Goal: Information Seeking & Learning: Find specific fact

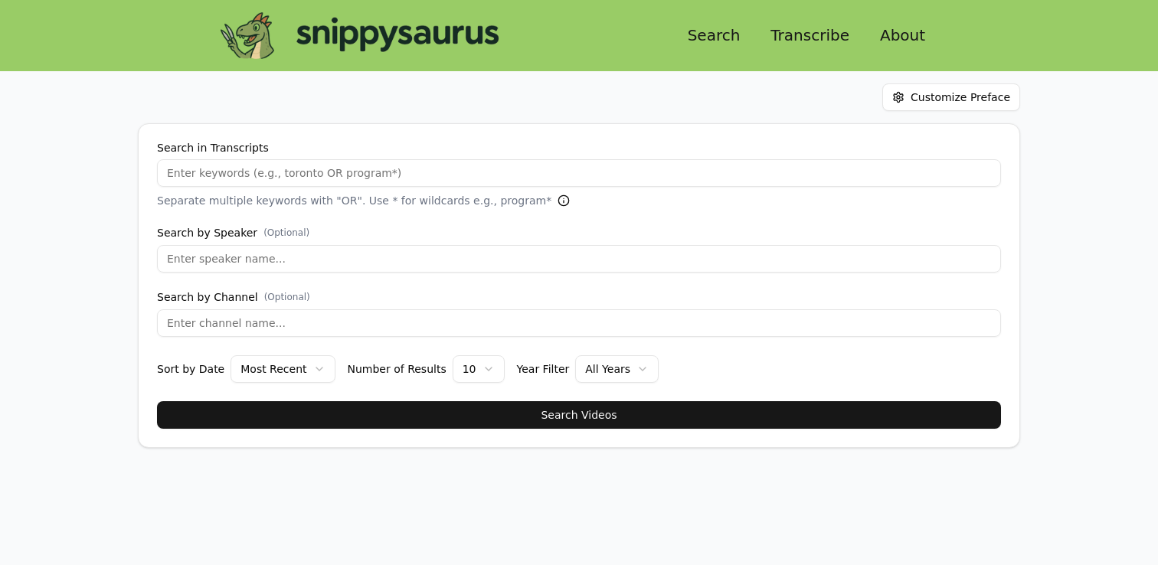
click at [788, 41] on link "Transcribe" at bounding box center [809, 35] width 103 height 28
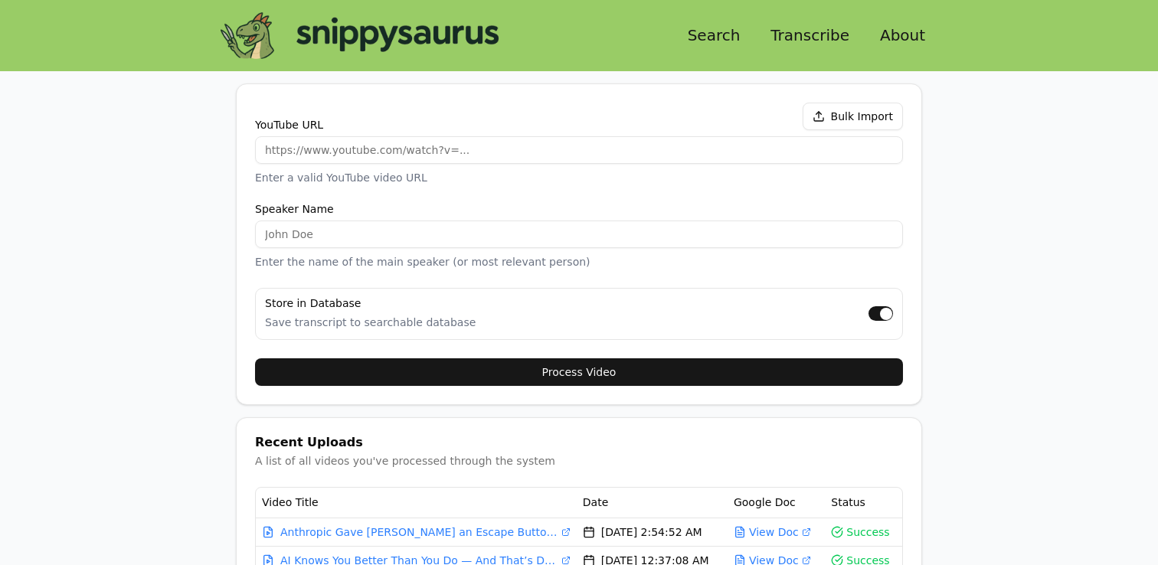
click at [480, 146] on input "YouTube URL" at bounding box center [579, 150] width 648 height 28
paste input "[URL][DOMAIN_NAME]"
type input "[URL][DOMAIN_NAME]"
type input "[PERSON_NAME], [PERSON_NAME]"
click at [551, 363] on button "Process Video" at bounding box center [579, 372] width 648 height 28
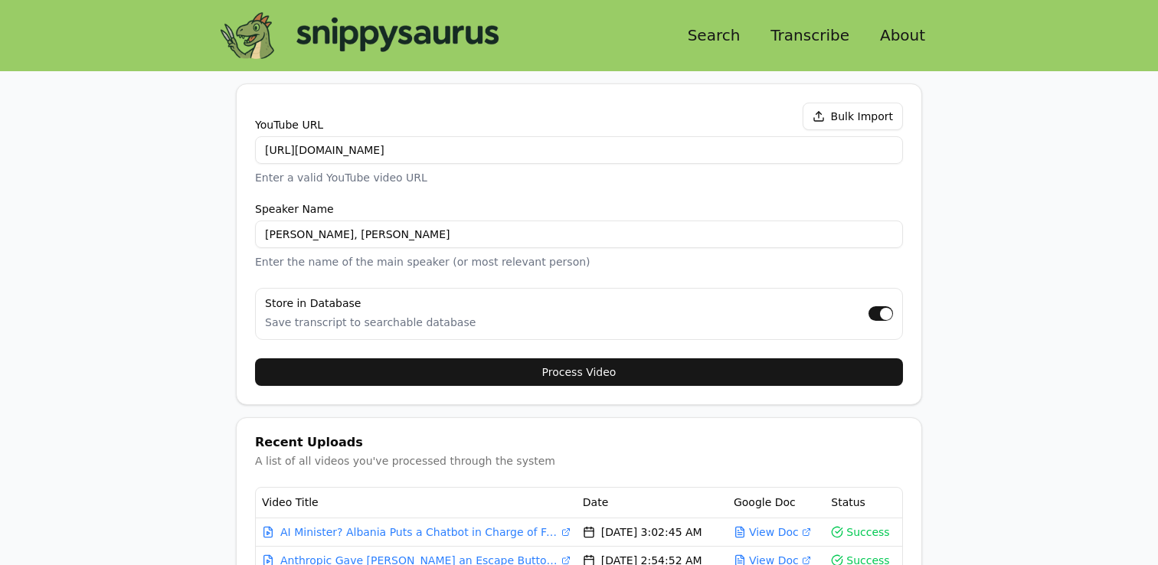
click at [704, 31] on link "Search" at bounding box center [713, 35] width 77 height 28
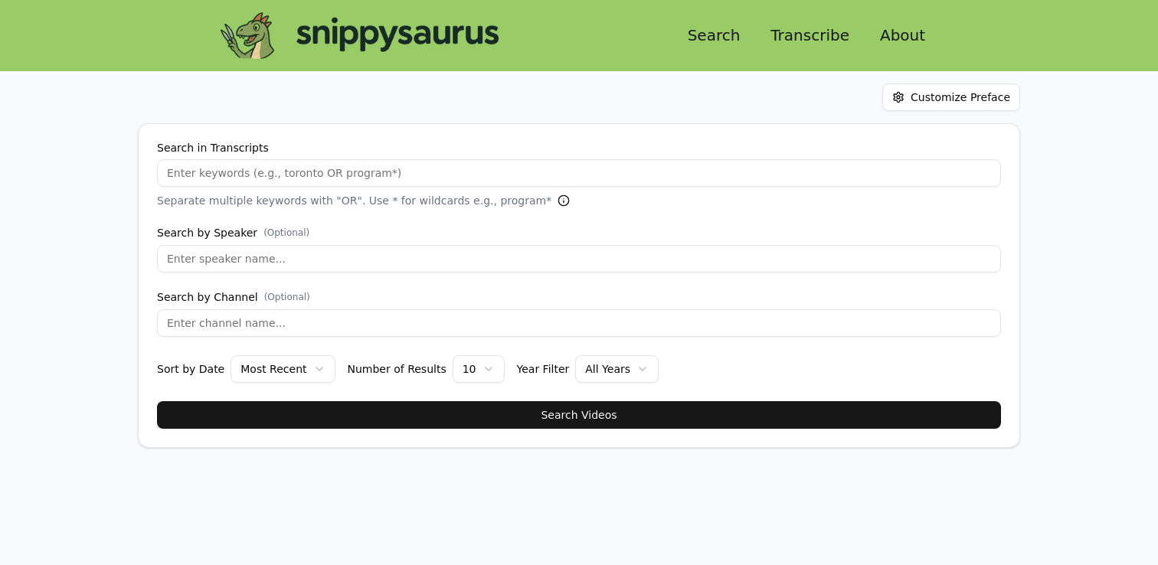
click at [796, 23] on link "Transcribe" at bounding box center [809, 35] width 103 height 28
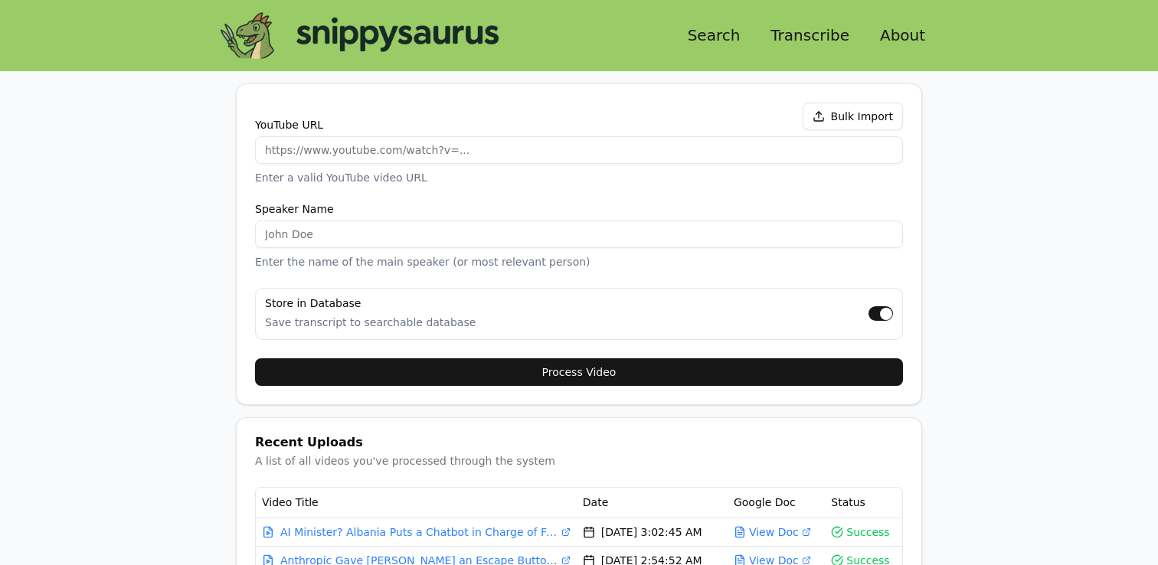
click at [717, 41] on link "Search" at bounding box center [713, 35] width 77 height 28
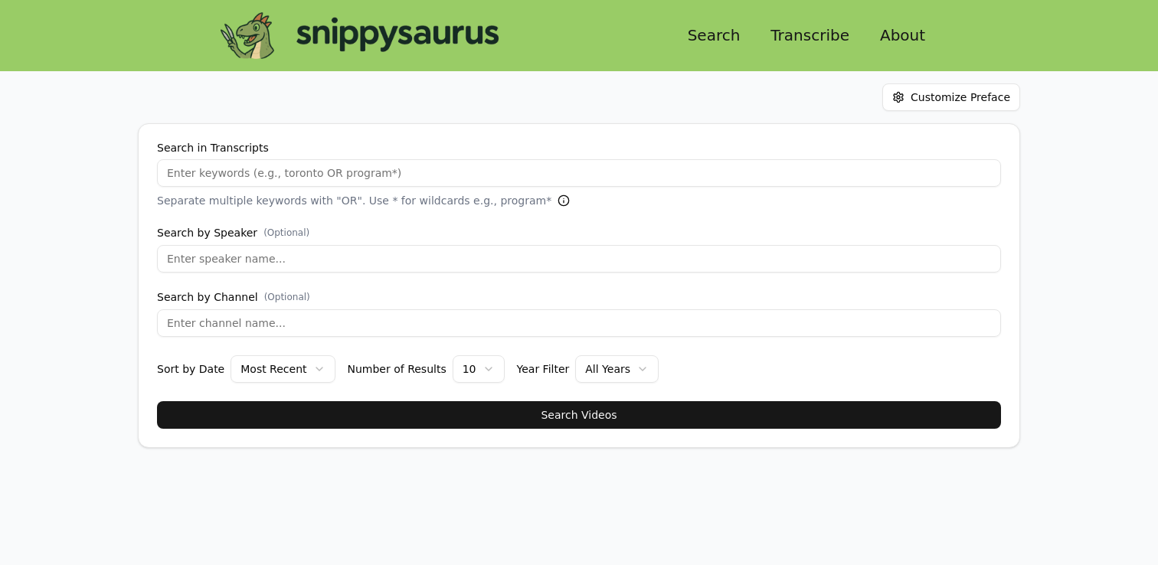
click at [515, 159] on input "Search in Transcripts" at bounding box center [579, 173] width 844 height 28
type input "the"
click at [157, 401] on button "Search Videos" at bounding box center [579, 415] width 844 height 28
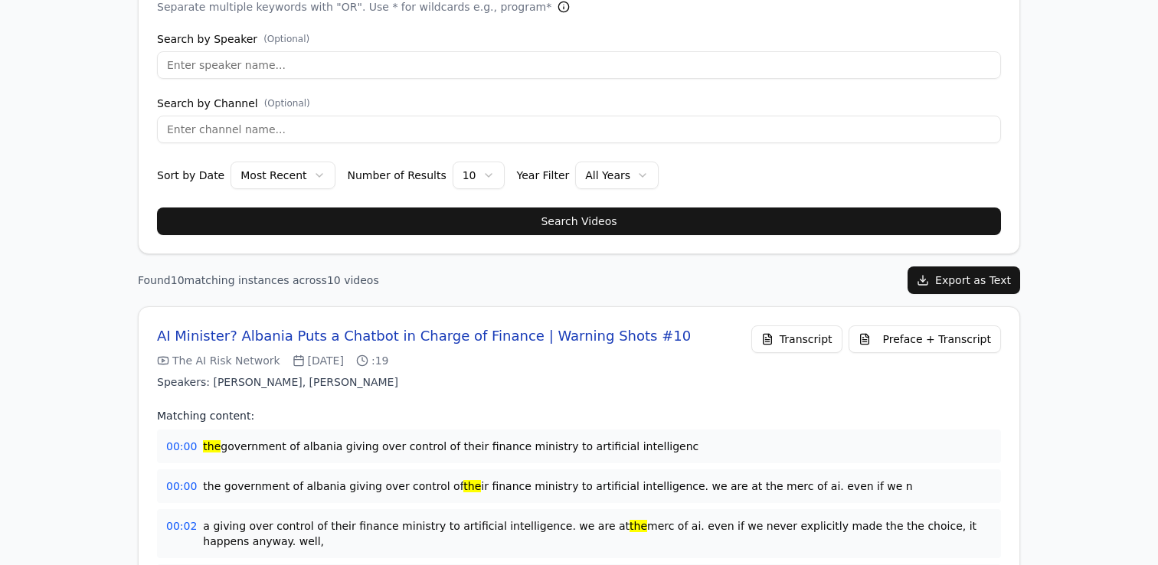
scroll to position [250, 0]
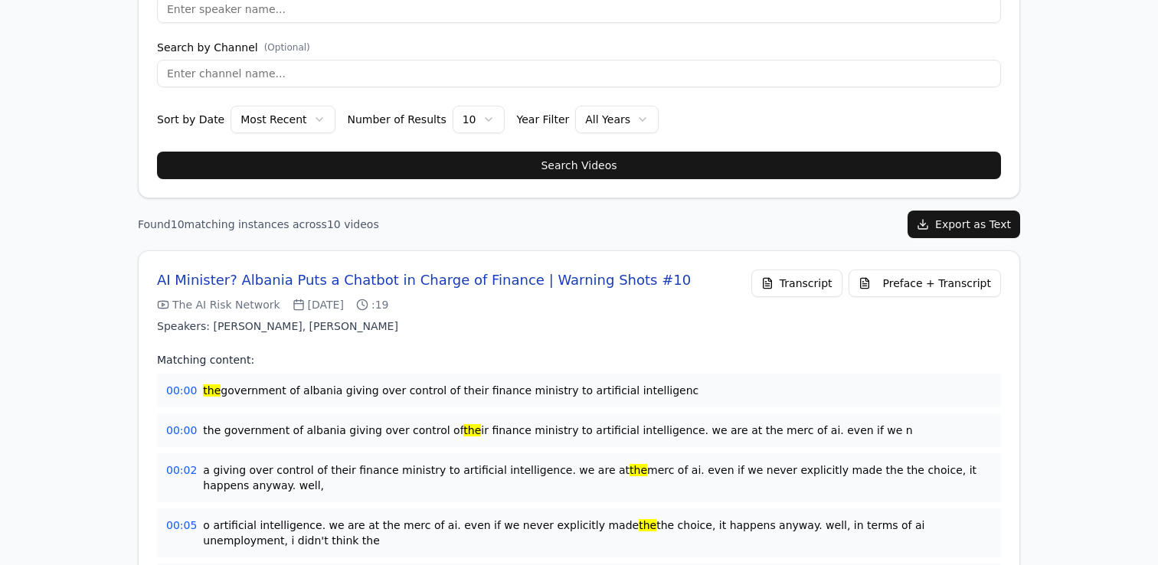
click at [883, 282] on button "Preface + Transcript" at bounding box center [924, 284] width 152 height 28
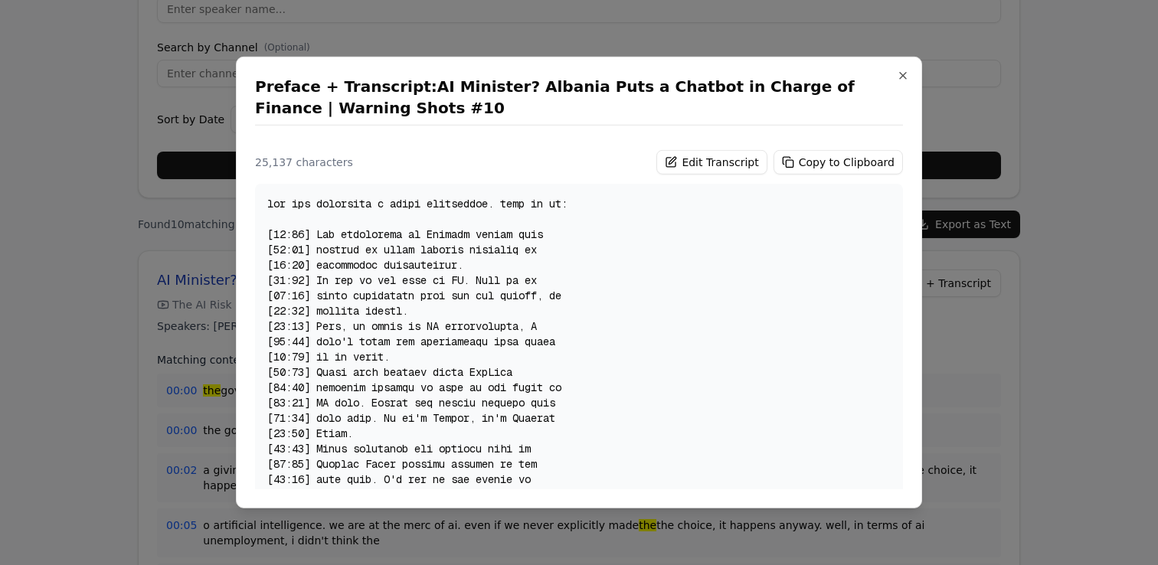
click at [806, 167] on button "Copy to Clipboard" at bounding box center [837, 162] width 129 height 25
click at [905, 77] on button "Close" at bounding box center [903, 76] width 12 height 12
